Goal: Task Accomplishment & Management: Manage account settings

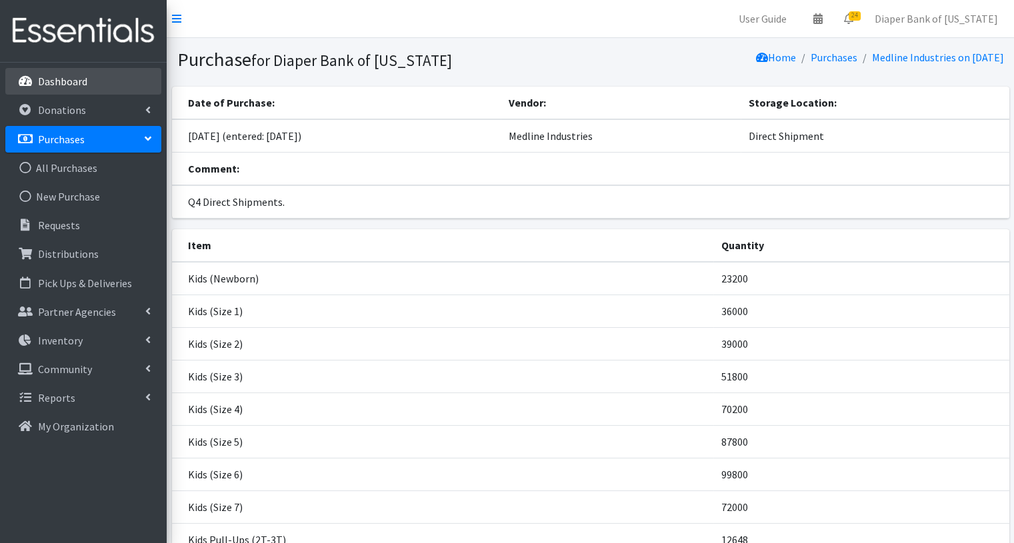
click at [75, 79] on p "Dashboard" at bounding box center [62, 81] width 49 height 13
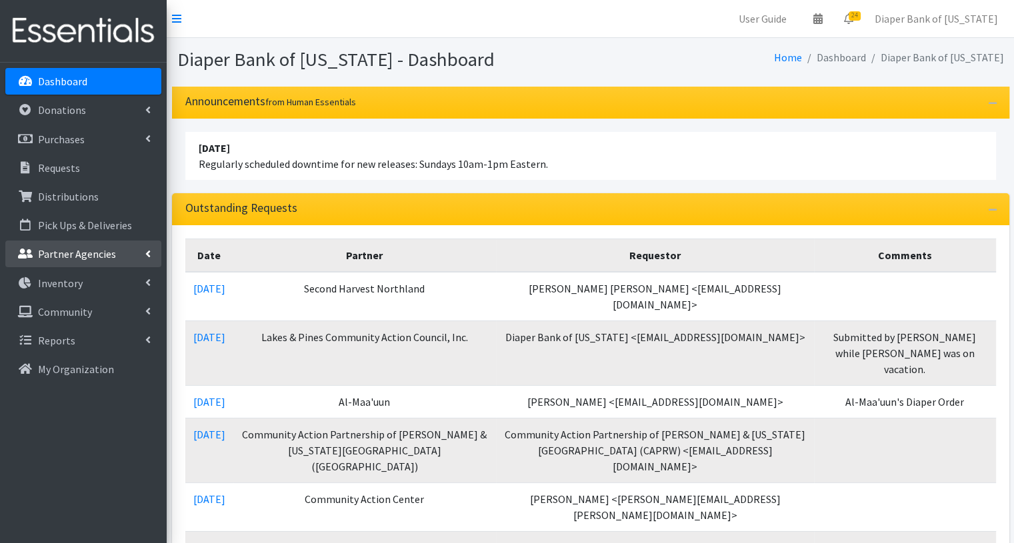
click at [93, 249] on p "Partner Agencies" at bounding box center [77, 253] width 78 height 13
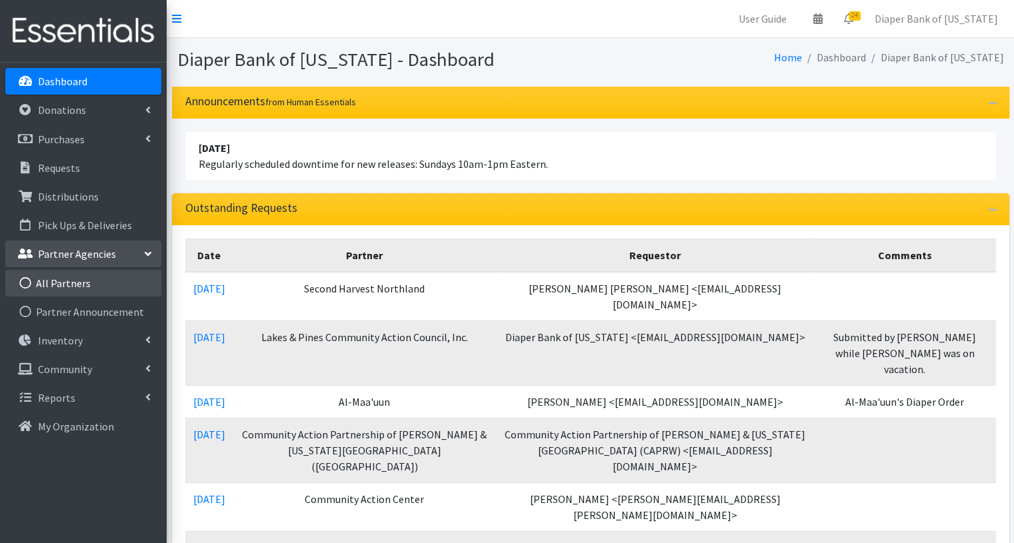
click at [89, 277] on link "All Partners" at bounding box center [83, 283] width 156 height 27
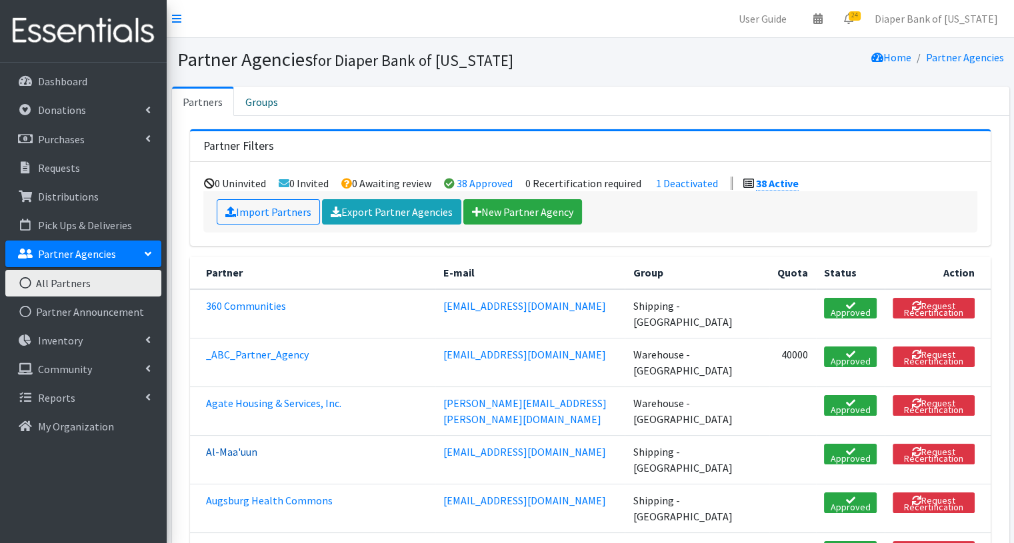
click at [245, 447] on link "Al-Maa'uun" at bounding box center [231, 451] width 51 height 13
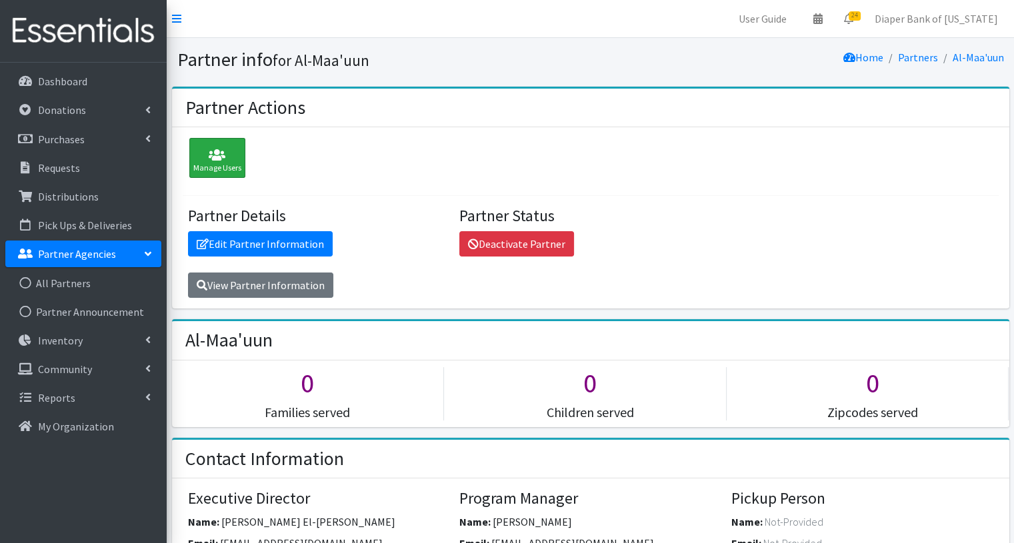
click at [223, 157] on icon at bounding box center [217, 155] width 48 height 13
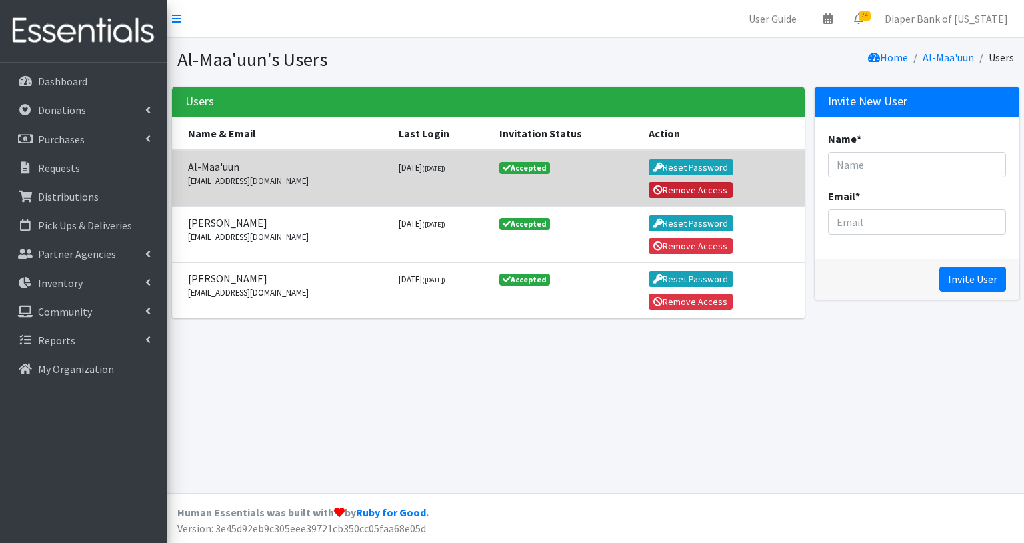
click at [717, 192] on button "Remove Access" at bounding box center [691, 190] width 84 height 16
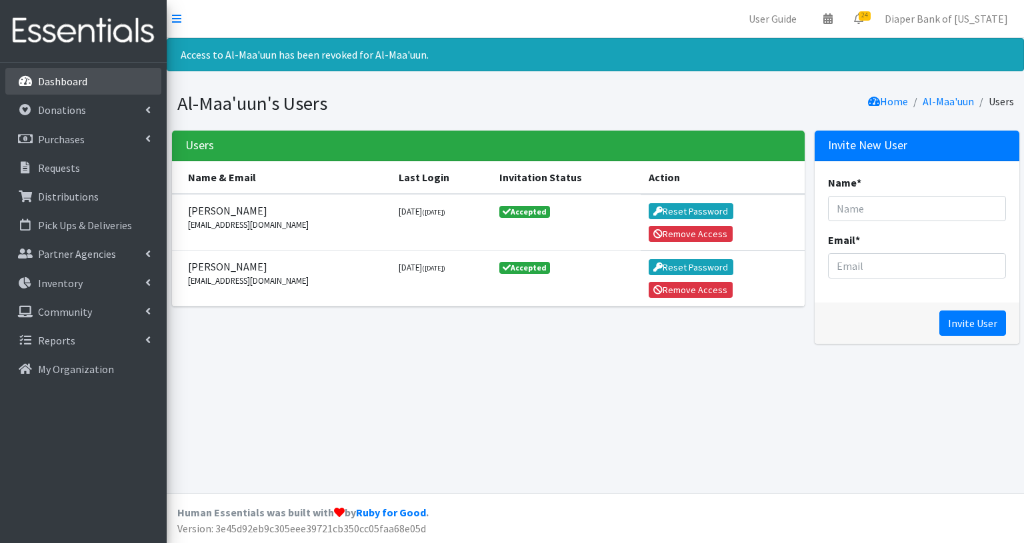
click at [80, 79] on p "Dashboard" at bounding box center [62, 81] width 49 height 13
